Goal: Information Seeking & Learning: Learn about a topic

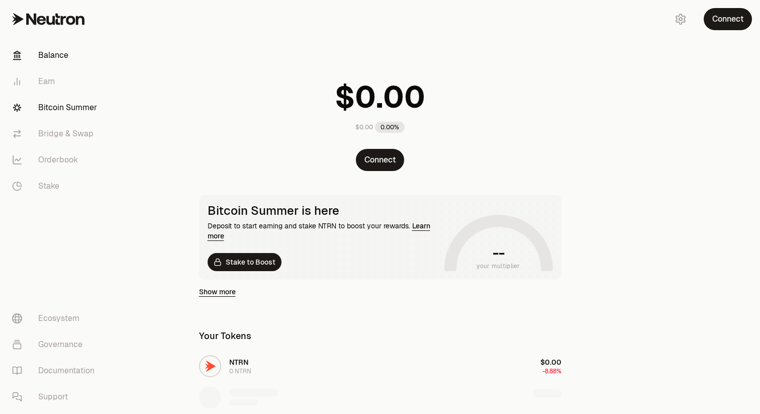
click at [68, 107] on link "Bitcoin Summer" at bounding box center [56, 108] width 105 height 26
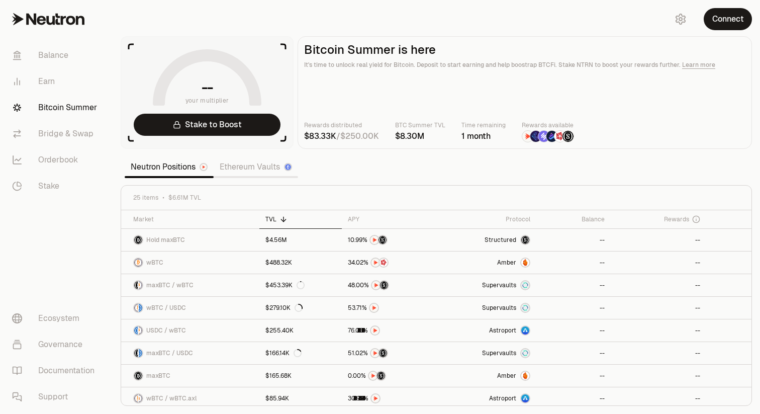
click at [235, 166] on link "Ethereum Vaults" at bounding box center [256, 167] width 84 height 20
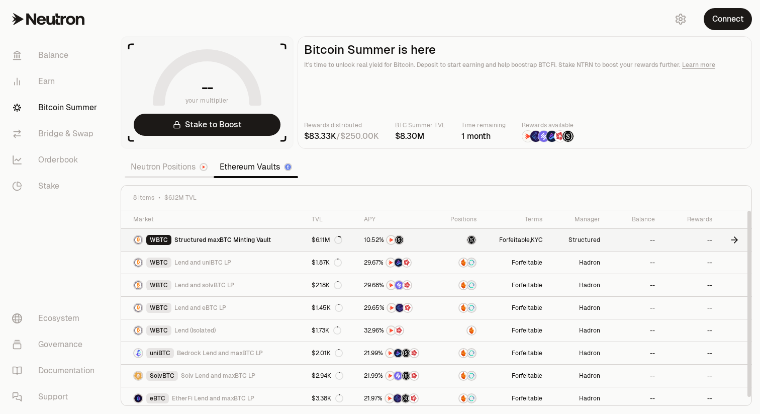
click at [235, 237] on span "Structured maxBTC Minting Vault" at bounding box center [223, 240] width 97 height 8
click at [197, 241] on span "Structured maxBTC Minting Vault" at bounding box center [223, 240] width 97 height 8
